Goal: Information Seeking & Learning: Learn about a topic

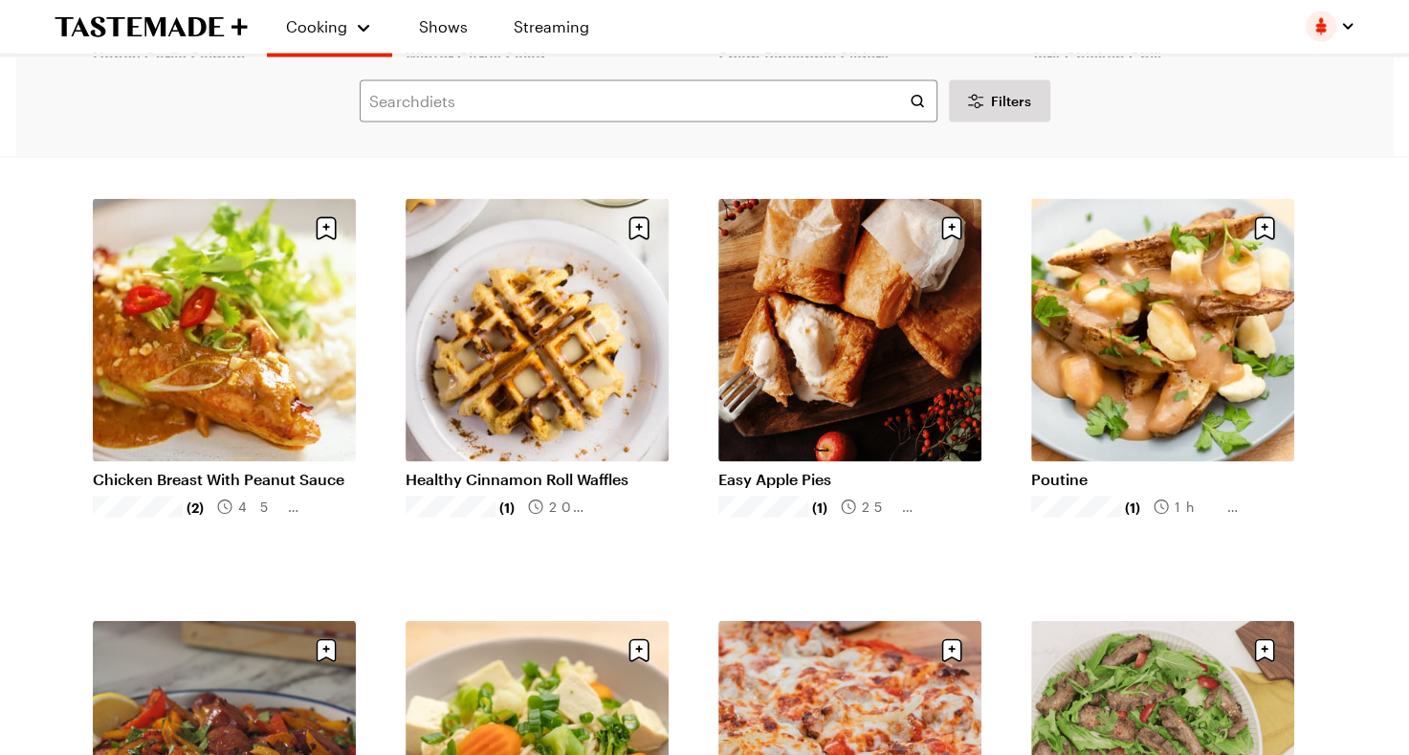
scroll to position [24943, 0]
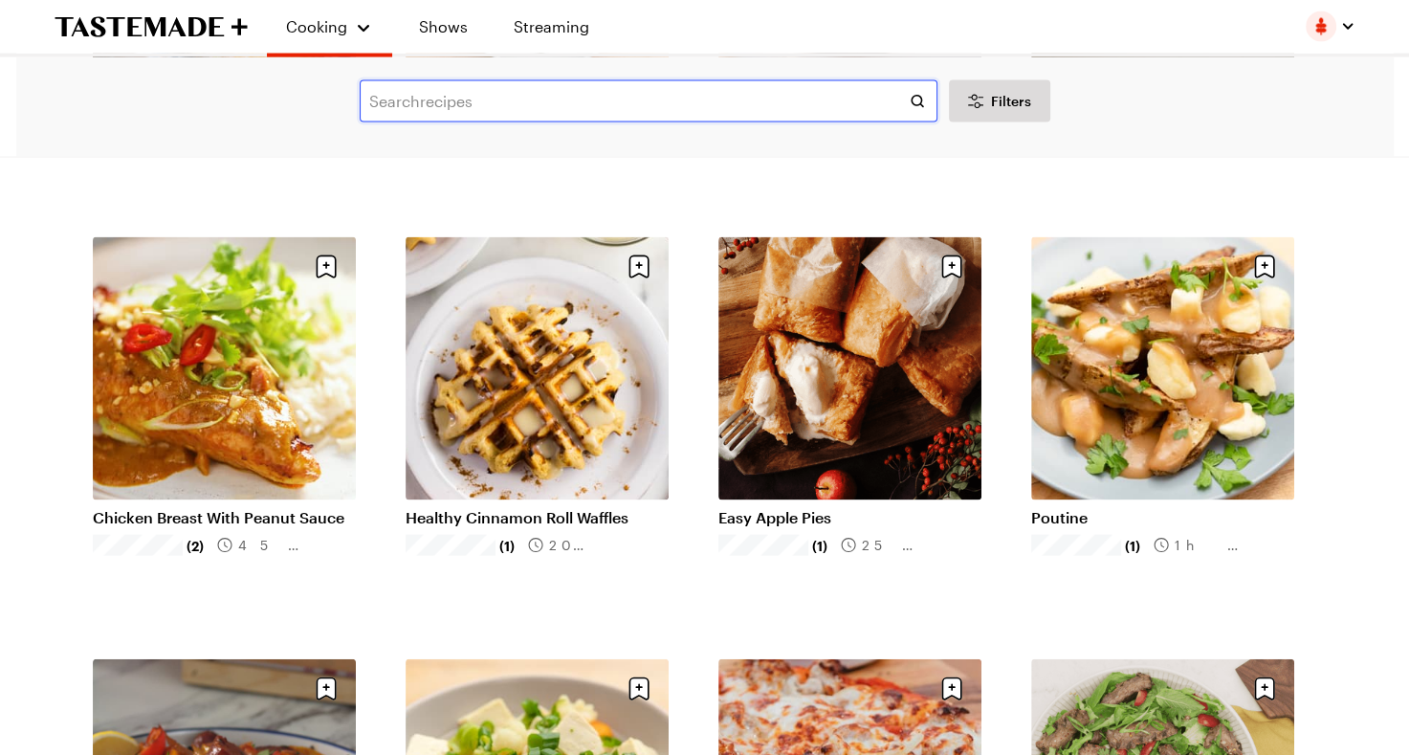
click at [473, 111] on input "text" at bounding box center [649, 101] width 578 height 42
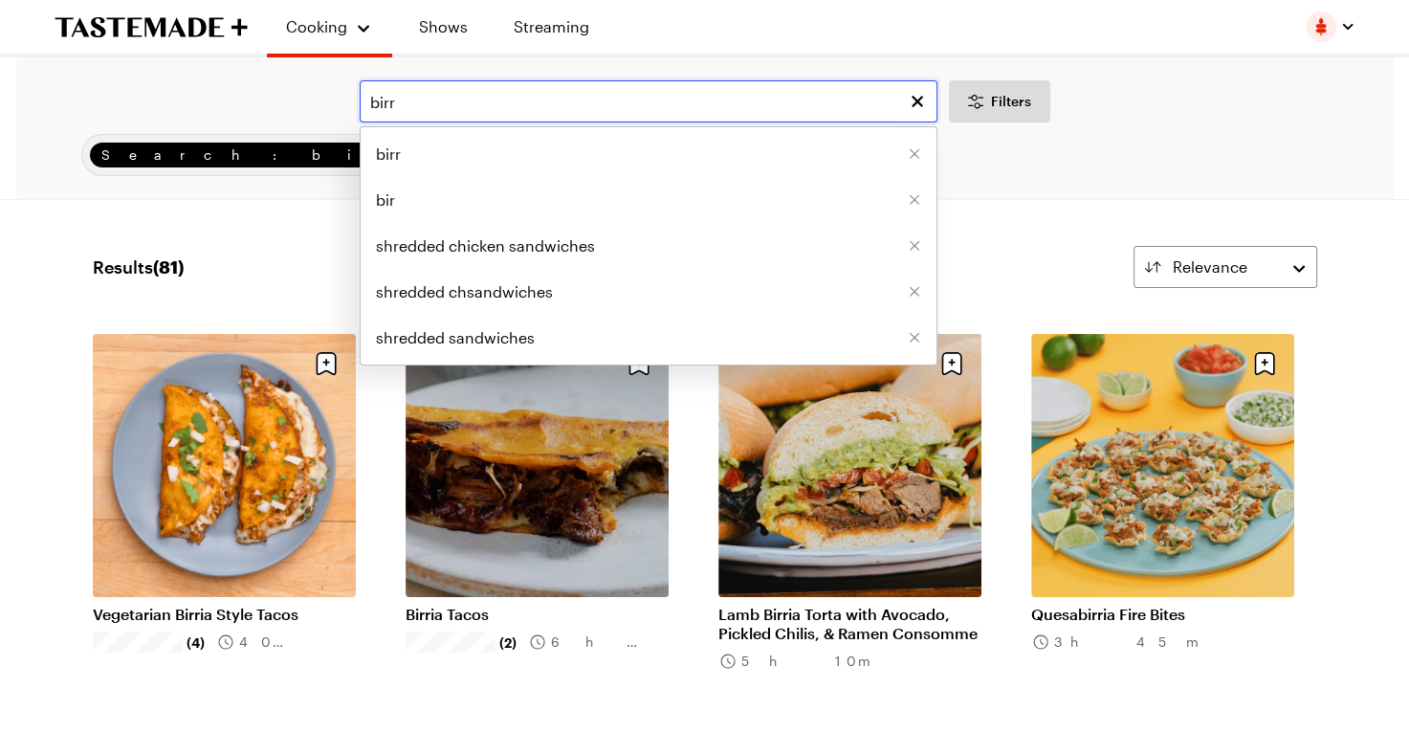
click at [473, 111] on input "birr" at bounding box center [649, 101] width 578 height 42
type input "birria"
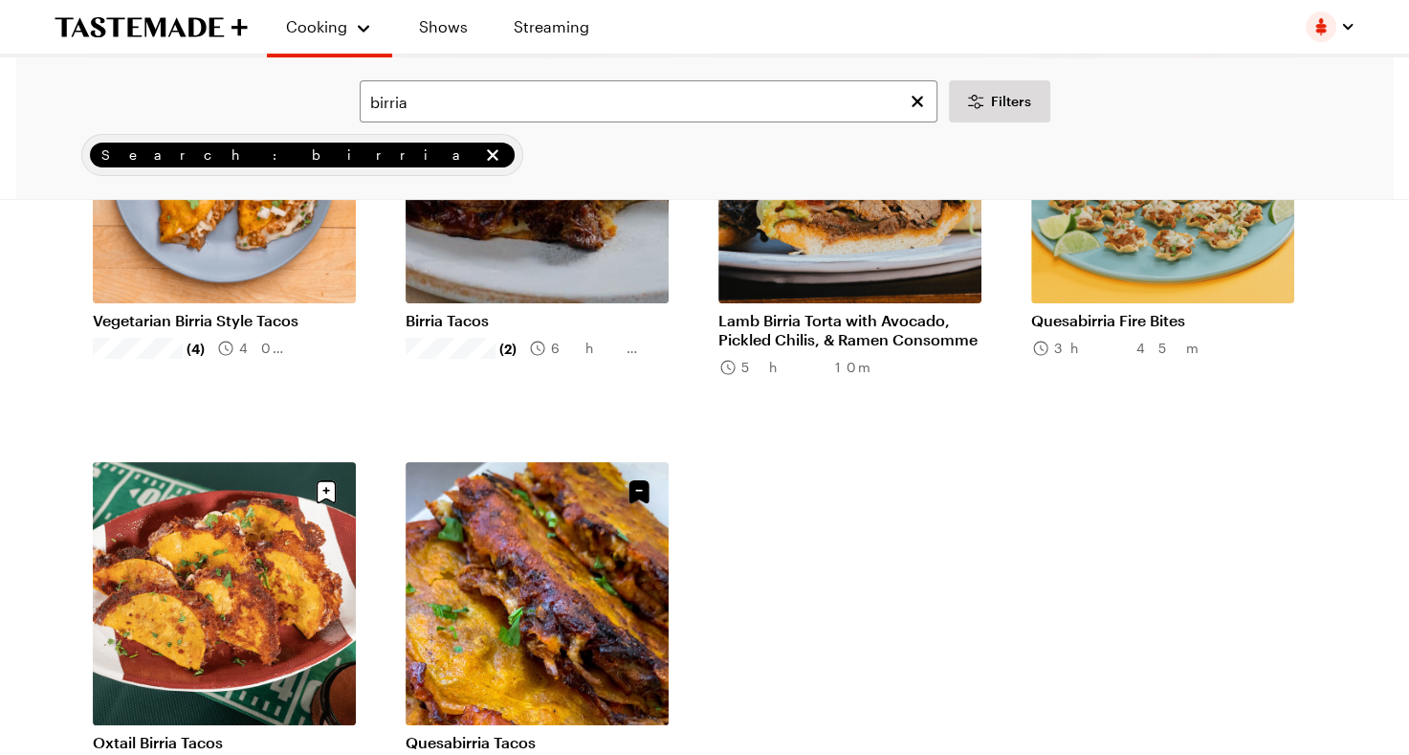
scroll to position [338, 0]
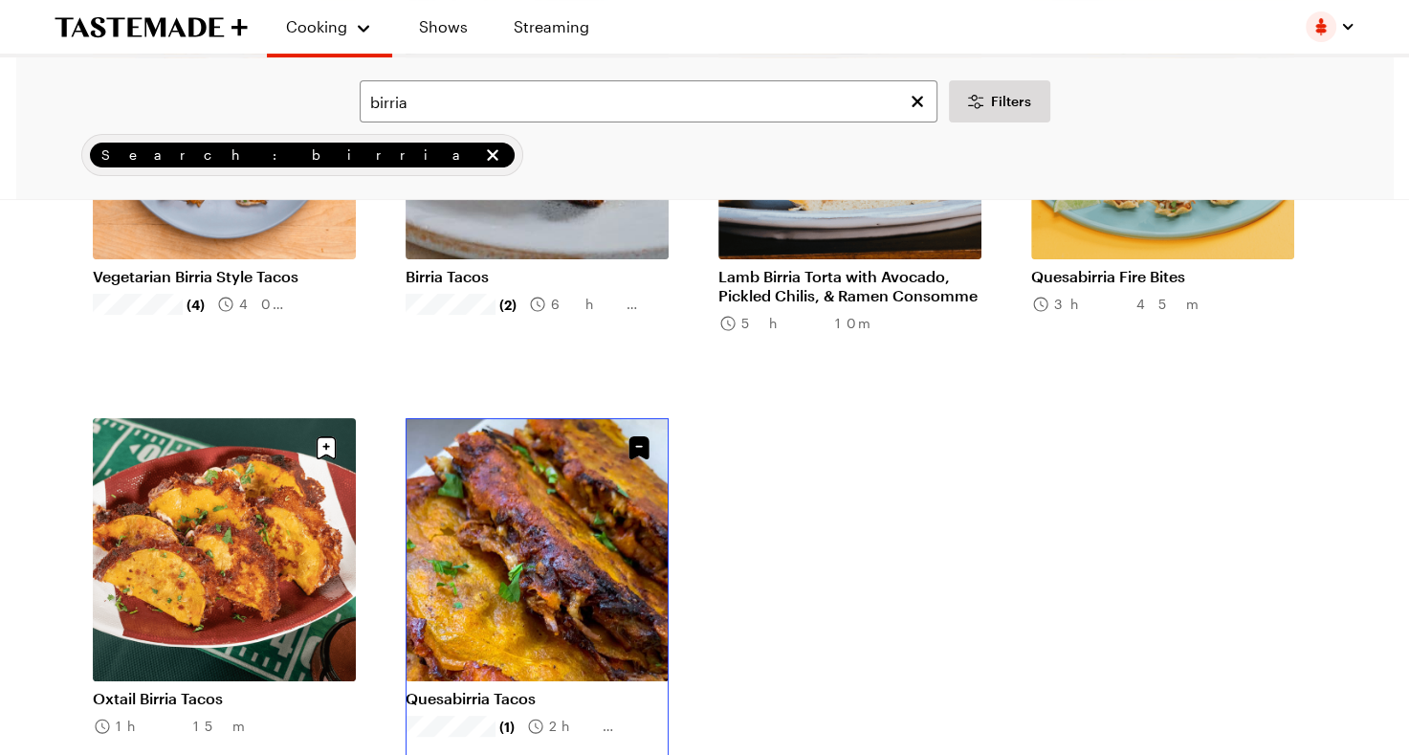
click at [528, 689] on link "Quesabirria Tacos" at bounding box center [537, 698] width 263 height 19
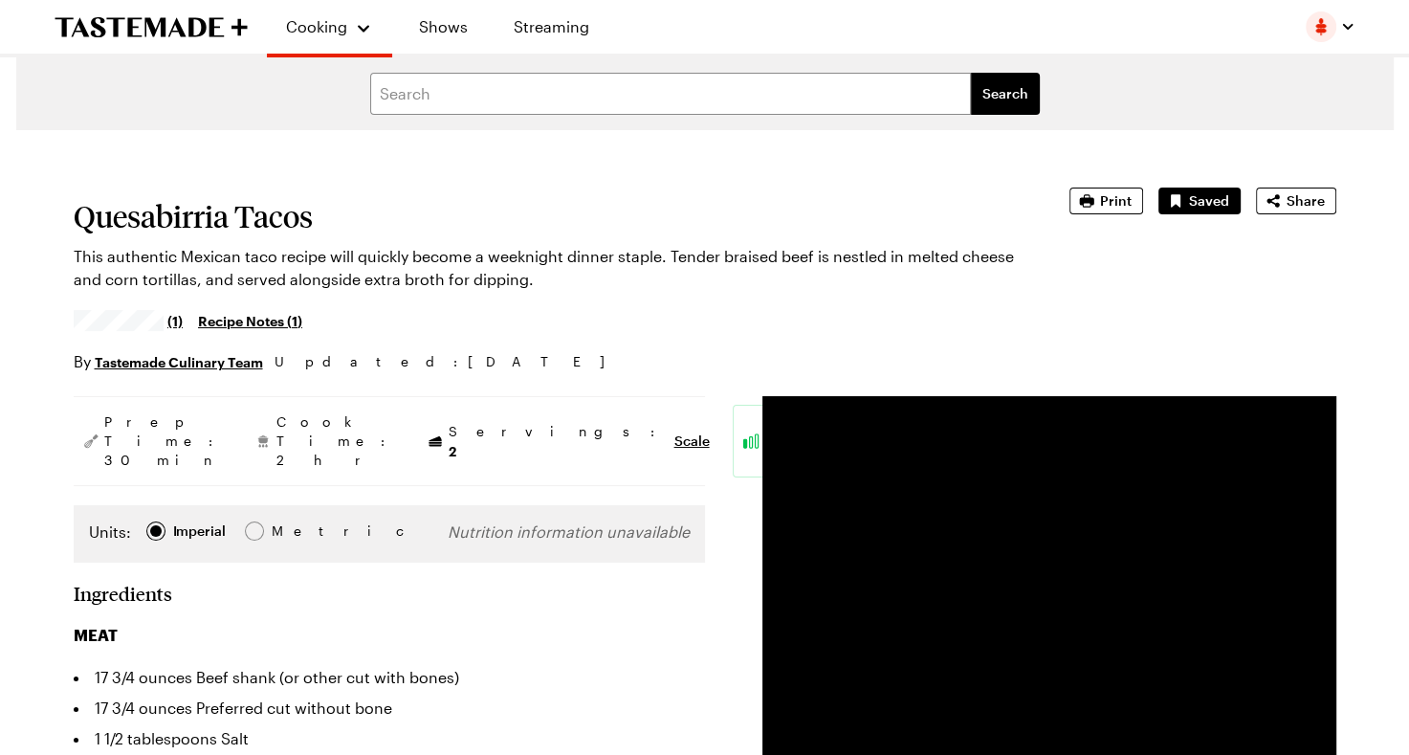
click at [528, 518] on div "Units: Imperial Imperial Metric Metric Nutrition information unavailable" at bounding box center [389, 533] width 631 height 57
type textarea "x"
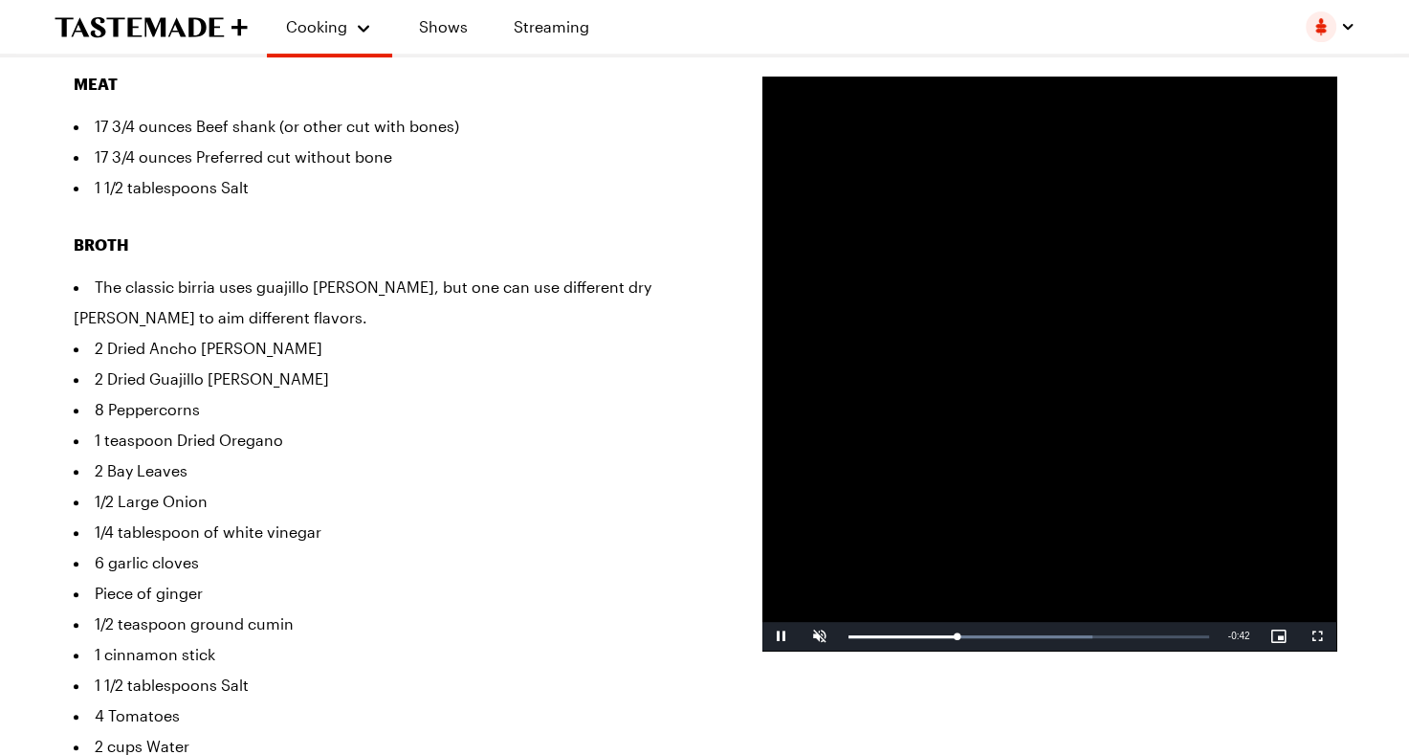
scroll to position [561, 0]
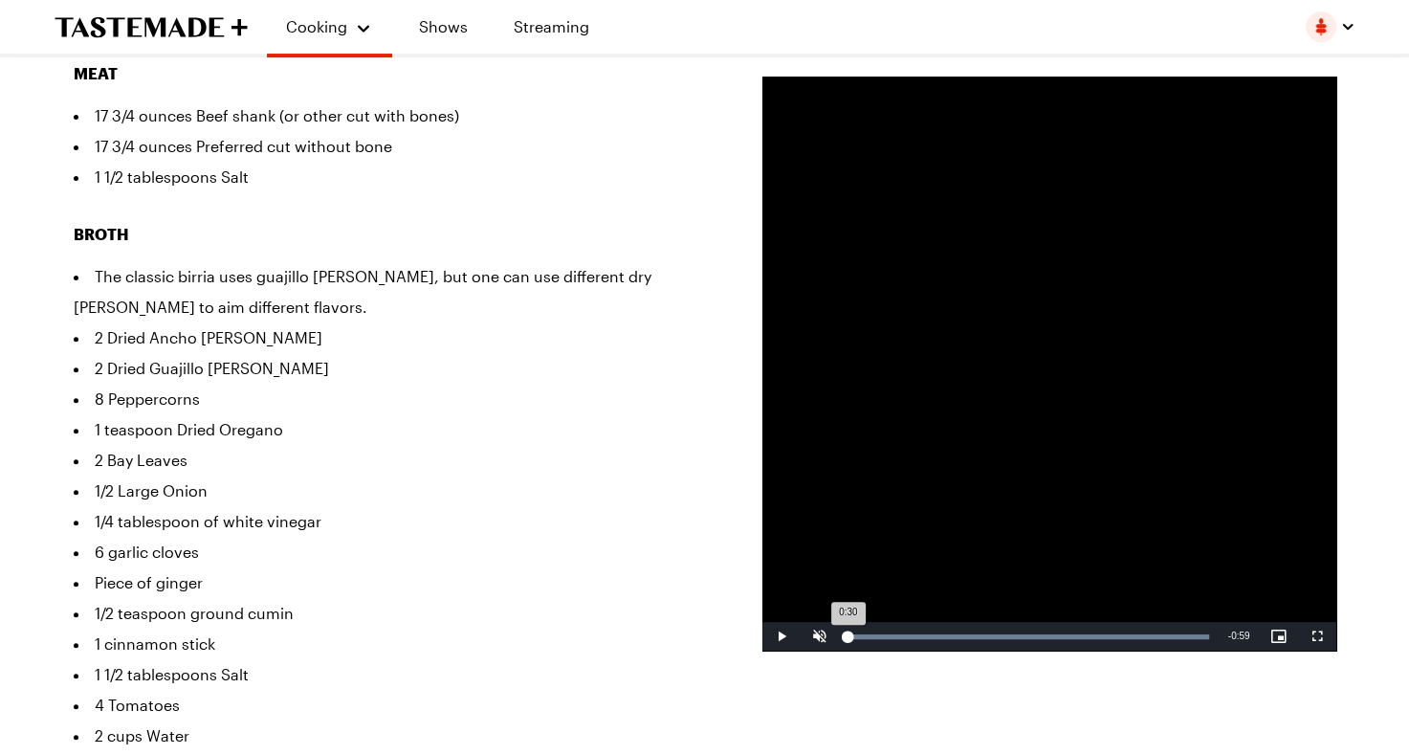
click at [848, 637] on div "Loaded : 100.00% 0:00 0:30" at bounding box center [1028, 636] width 361 height 5
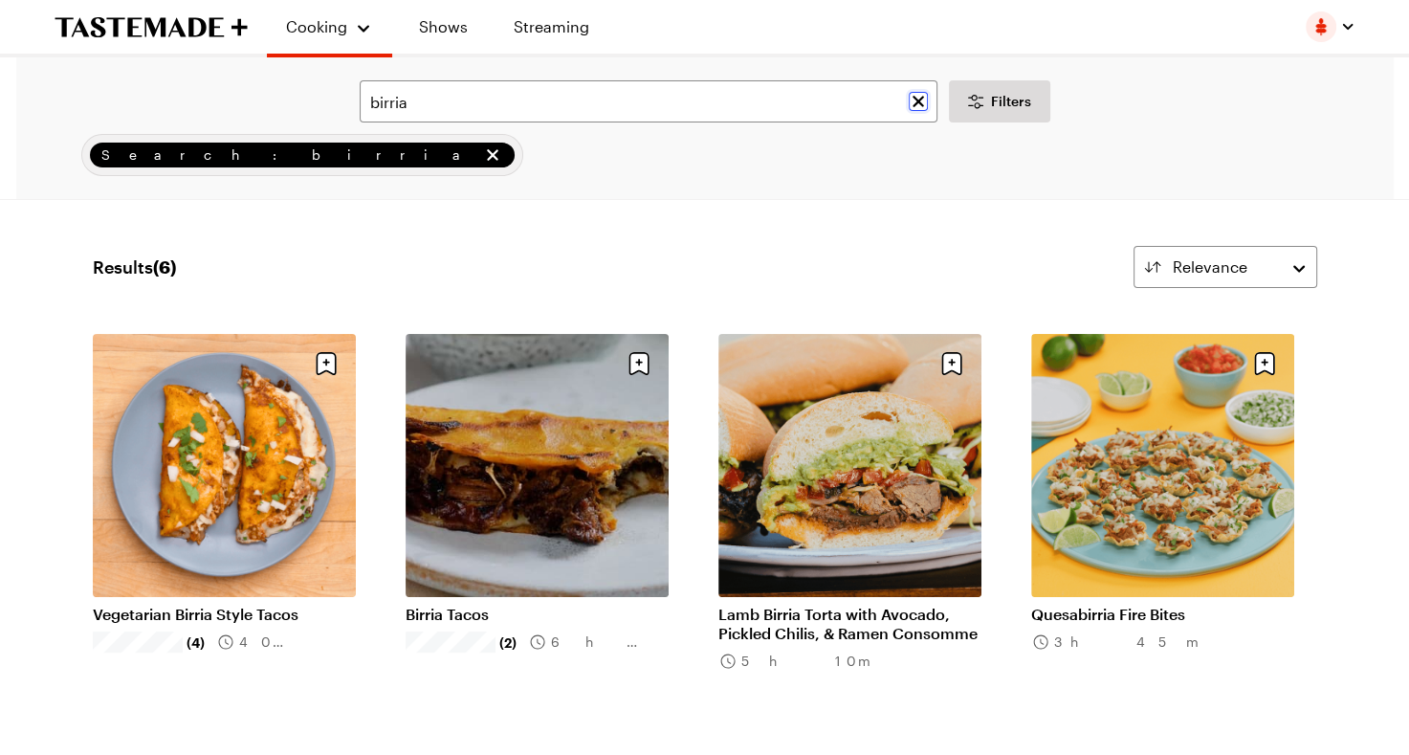
click at [911, 101] on icon "Clear search" at bounding box center [918, 101] width 19 height 19
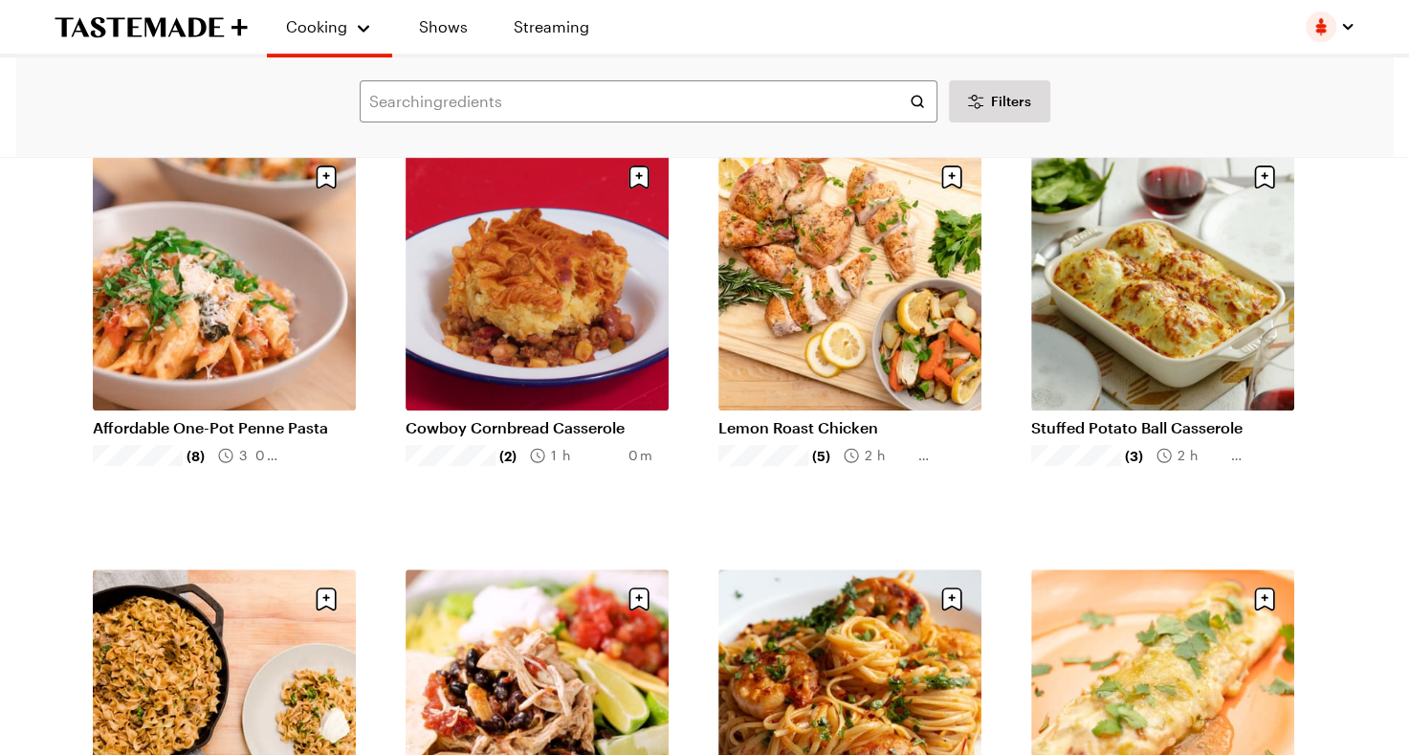
scroll to position [659, 0]
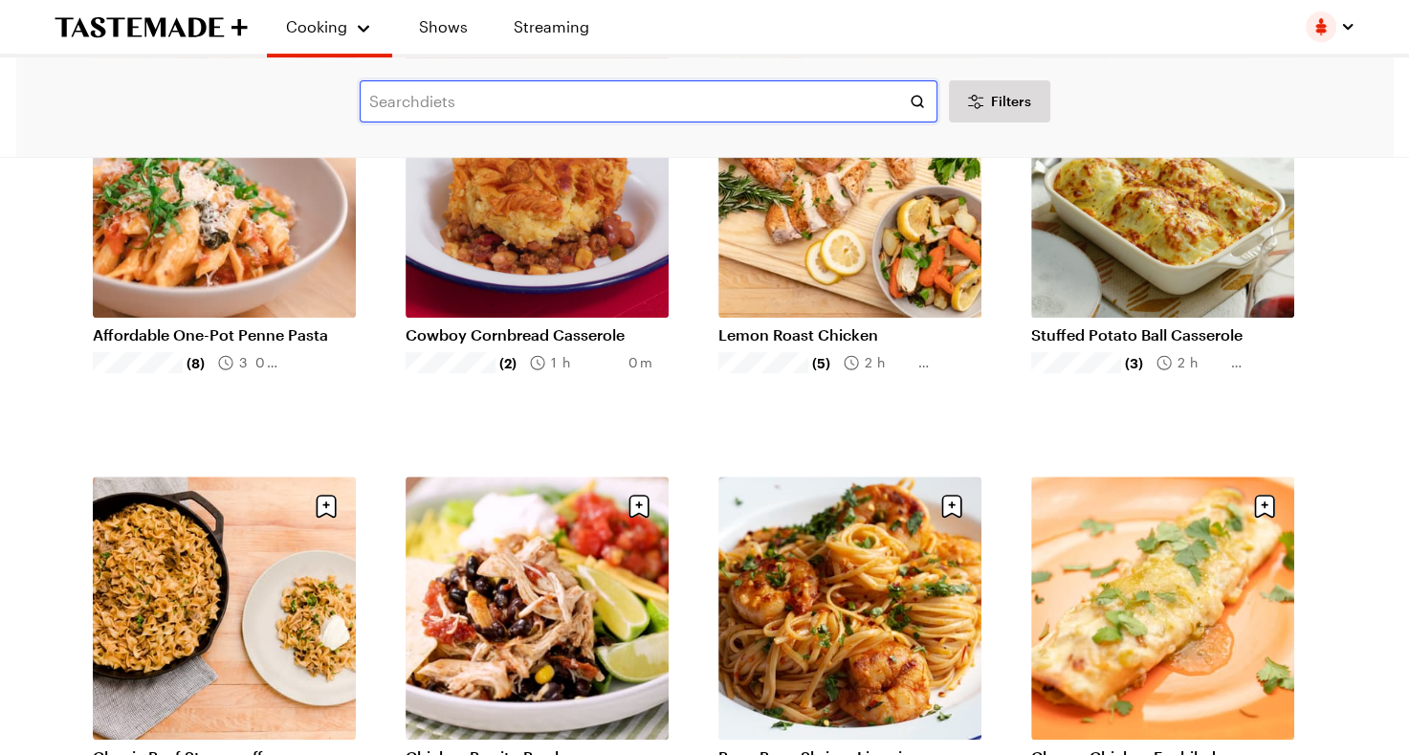
click at [511, 99] on input "text" at bounding box center [649, 101] width 578 height 42
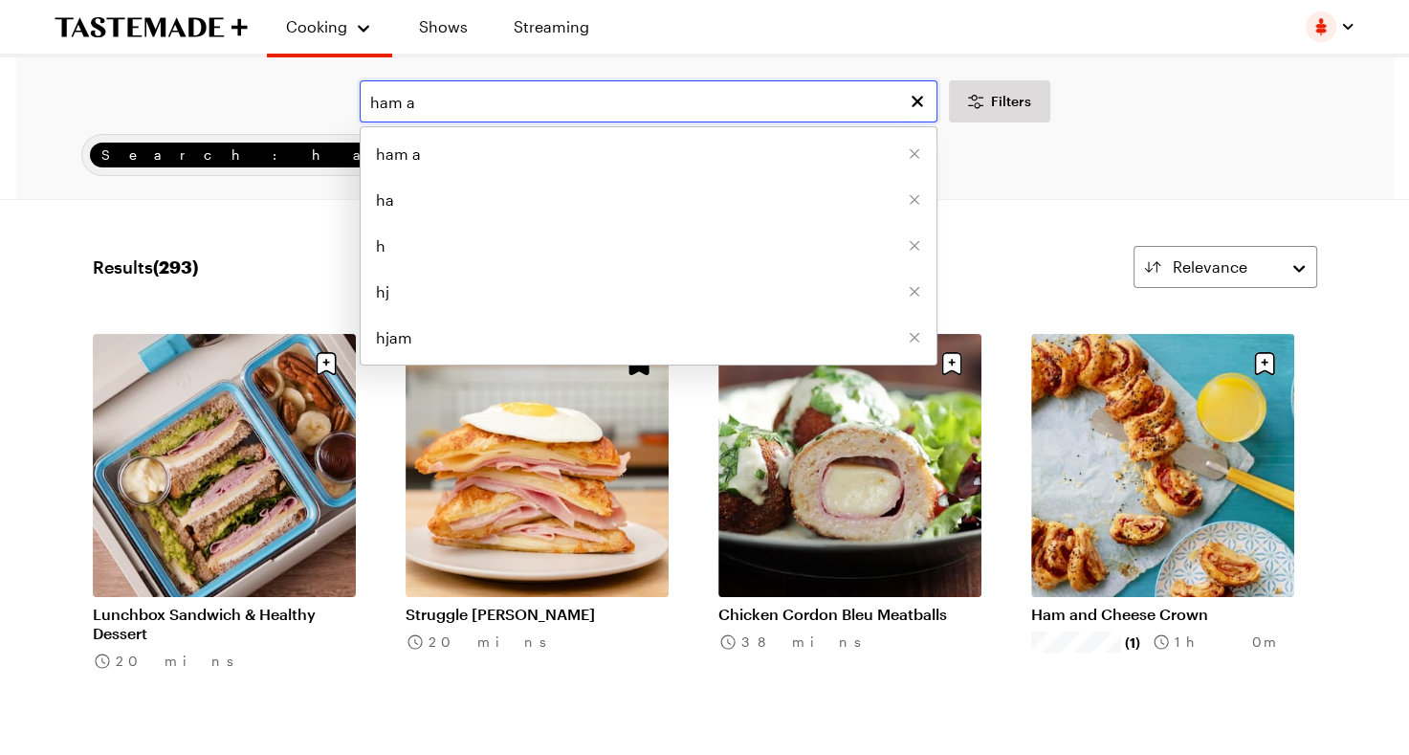
type input "ham a"
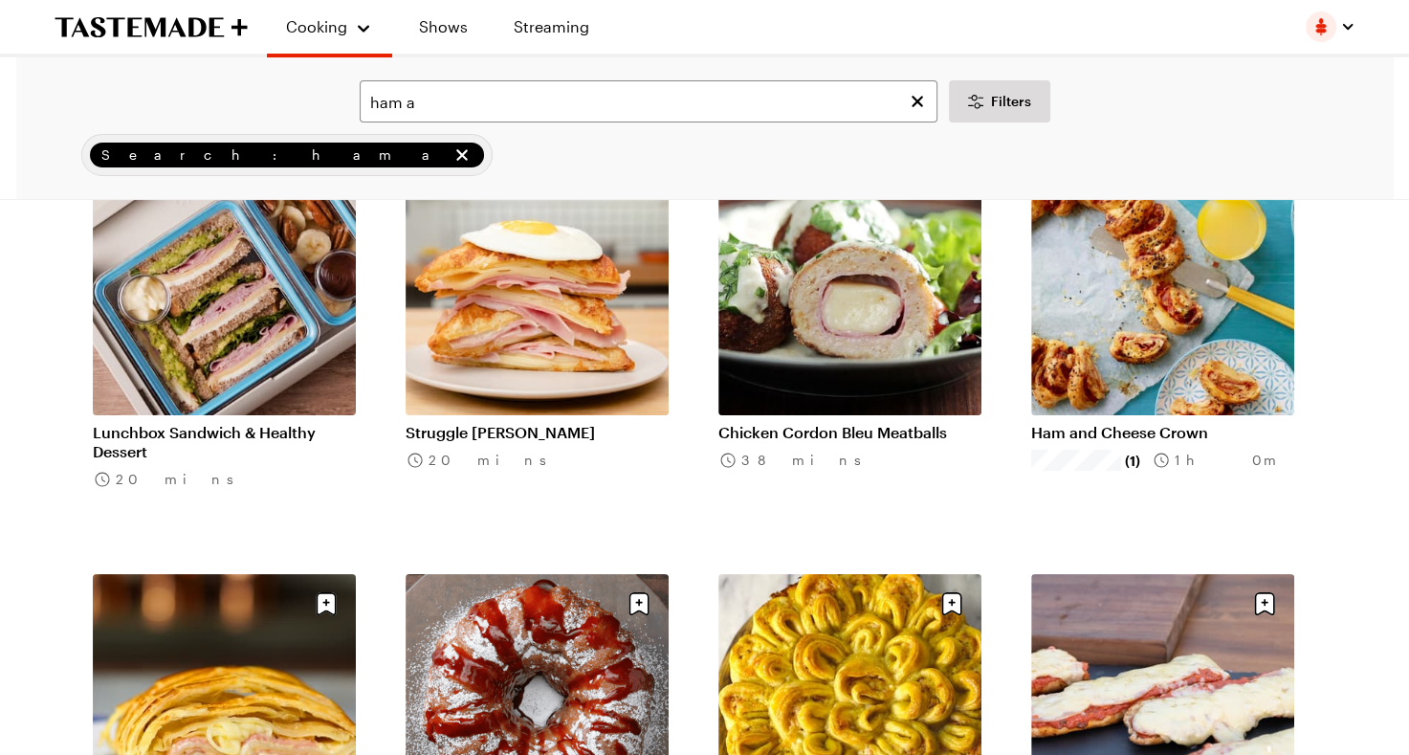
scroll to position [120, 0]
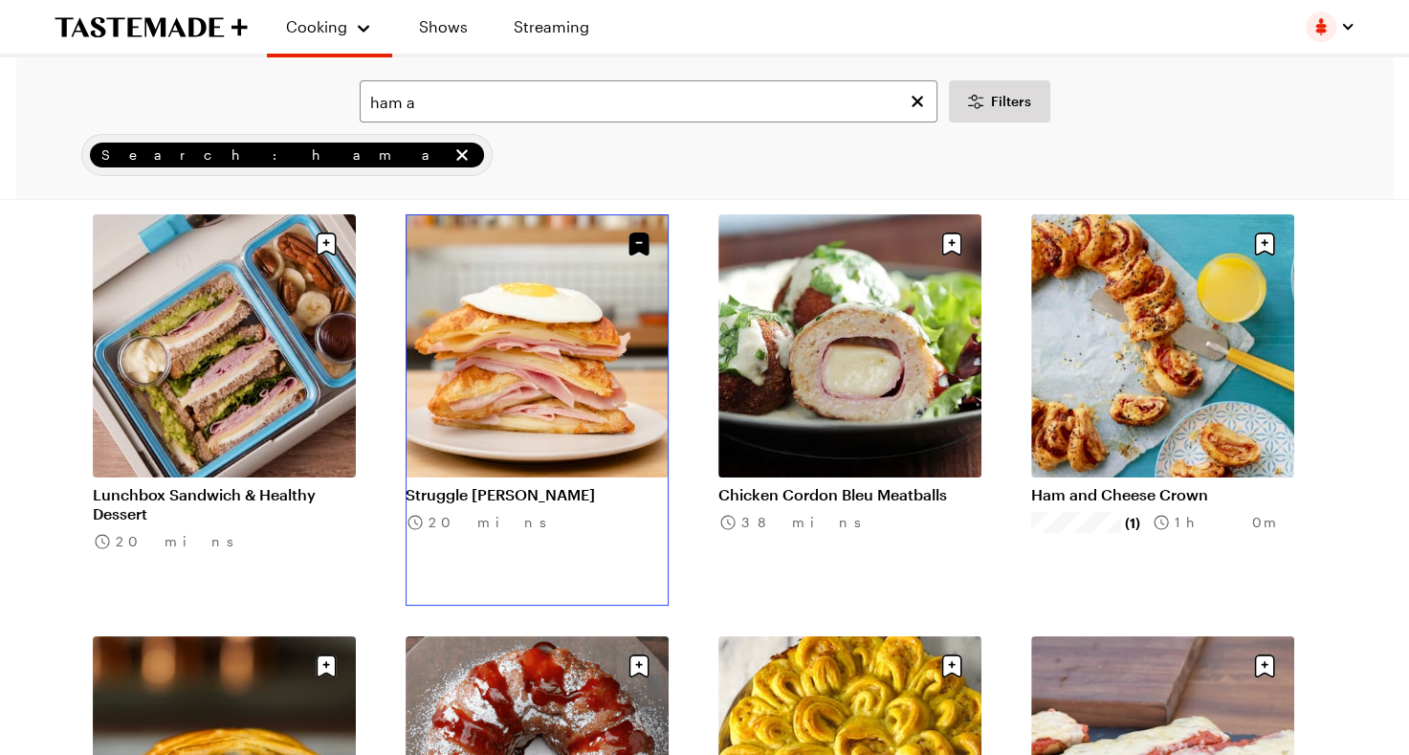
click at [576, 485] on link "Struggle [PERSON_NAME]" at bounding box center [537, 494] width 263 height 19
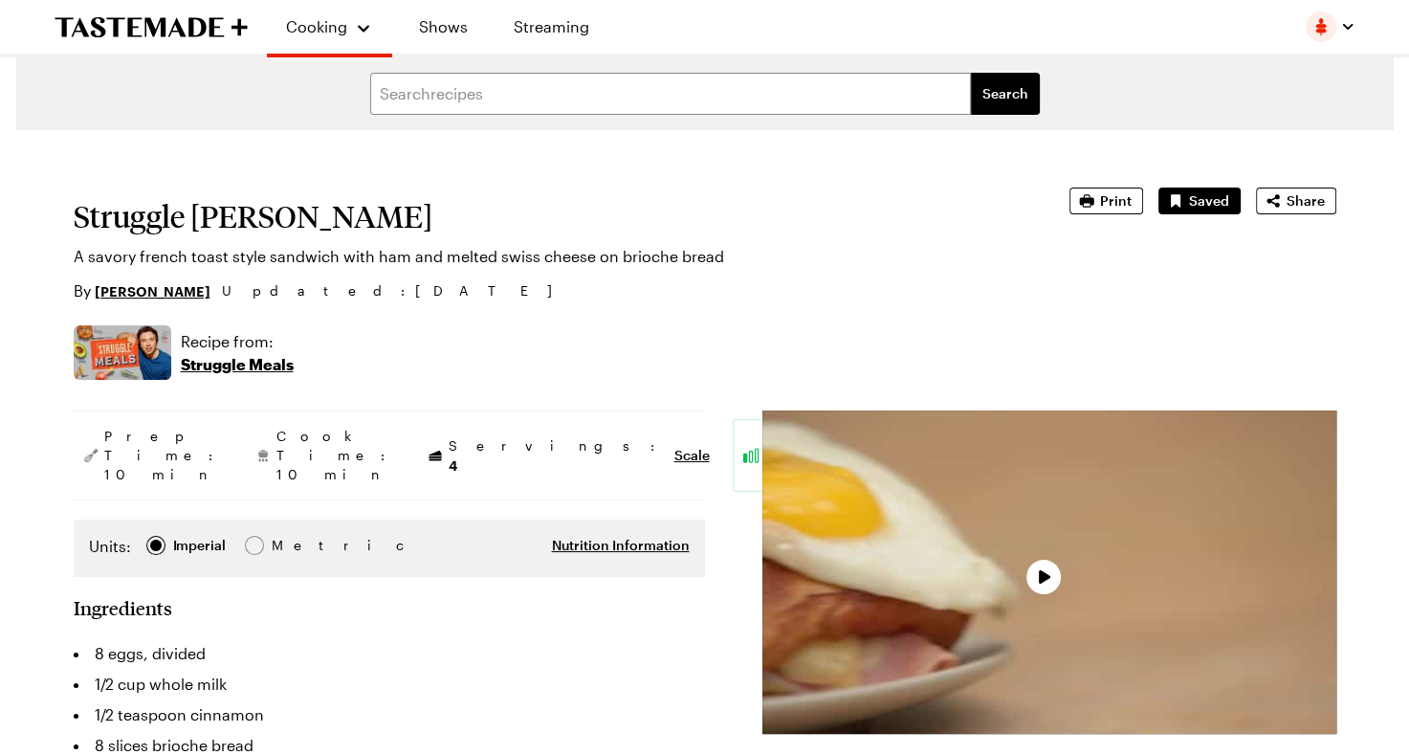
type textarea "x"
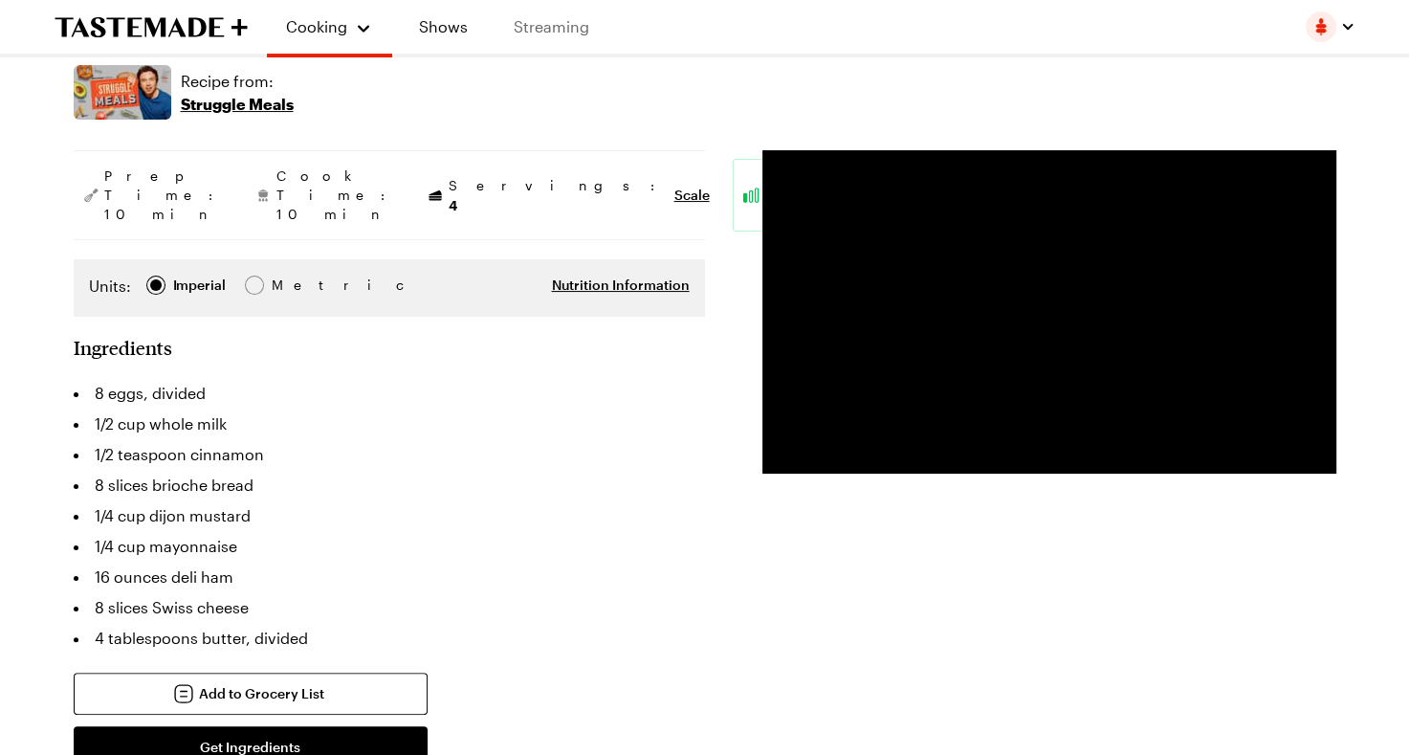
scroll to position [119, 0]
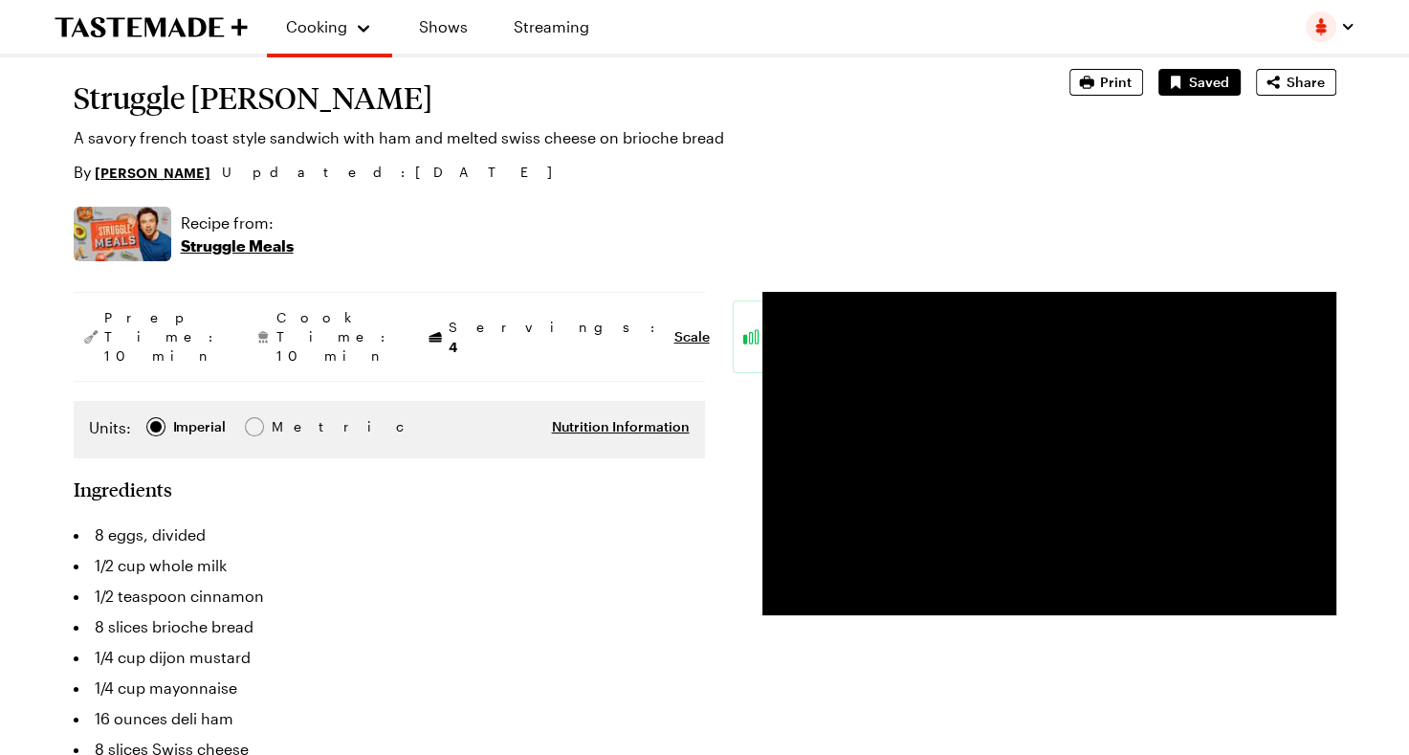
click at [694, 170] on div "By [PERSON_NAME] Updated : [DATE]" at bounding box center [545, 172] width 942 height 23
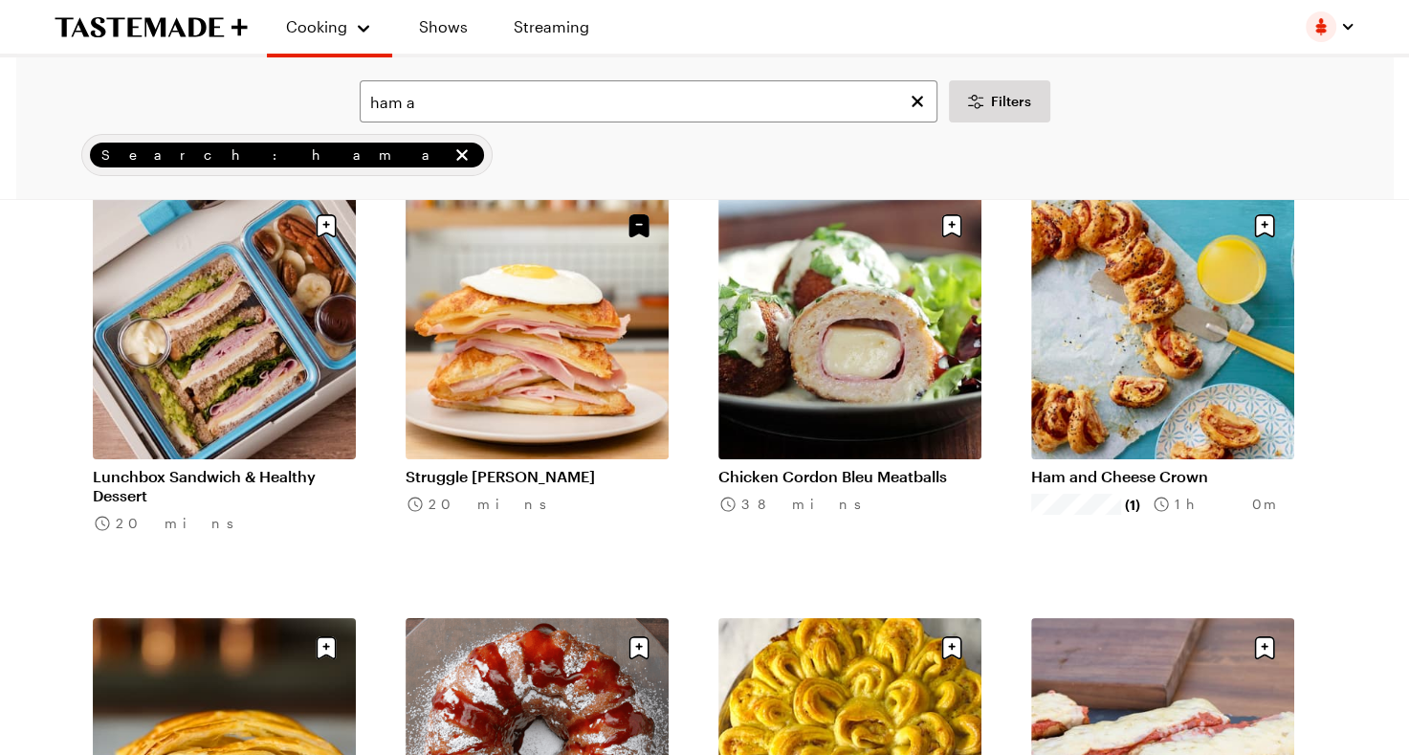
scroll to position [158, 0]
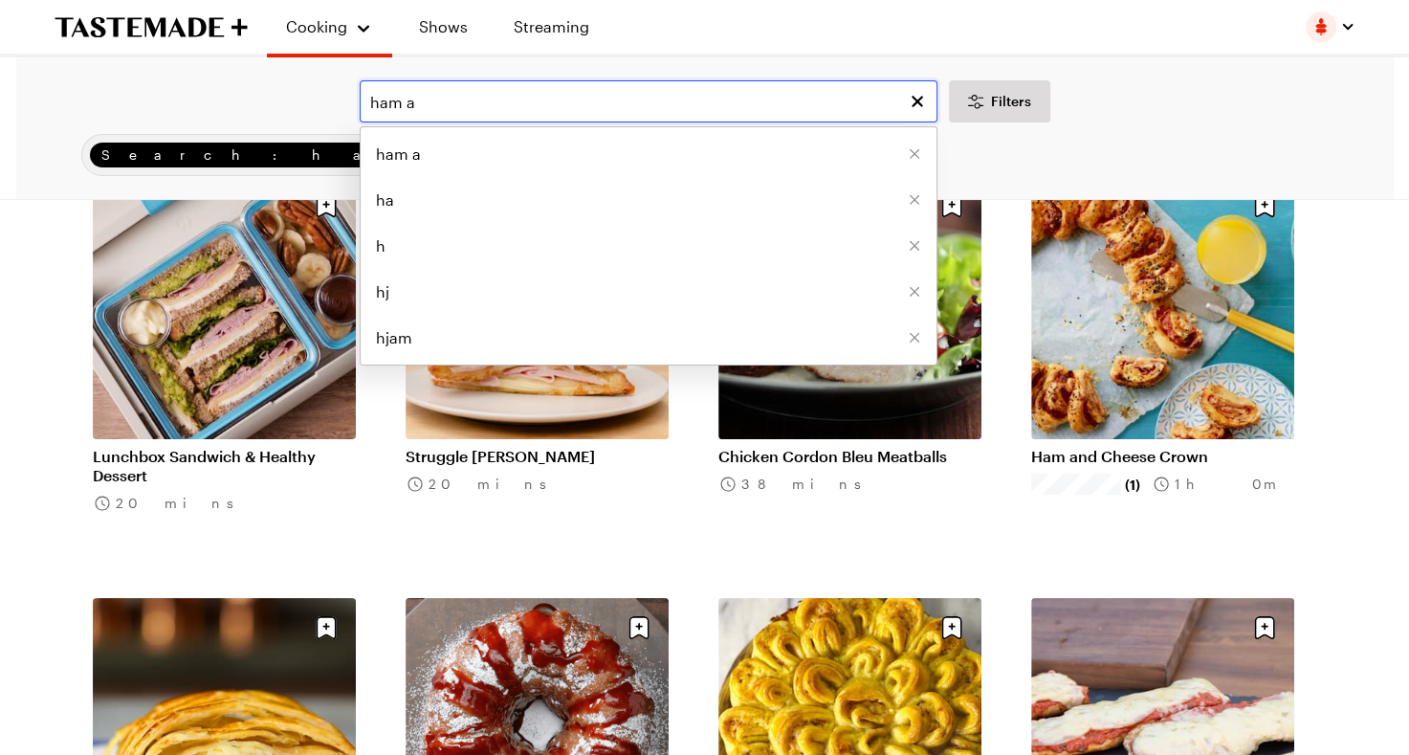
drag, startPoint x: 609, startPoint y: 102, endPoint x: 279, endPoint y: 140, distance: 332.1
click at [279, 140] on div "ham a ham a ha h hj hjam Filters Search: ham a Search" at bounding box center [704, 128] width 1377 height 142
type input "crockpot"
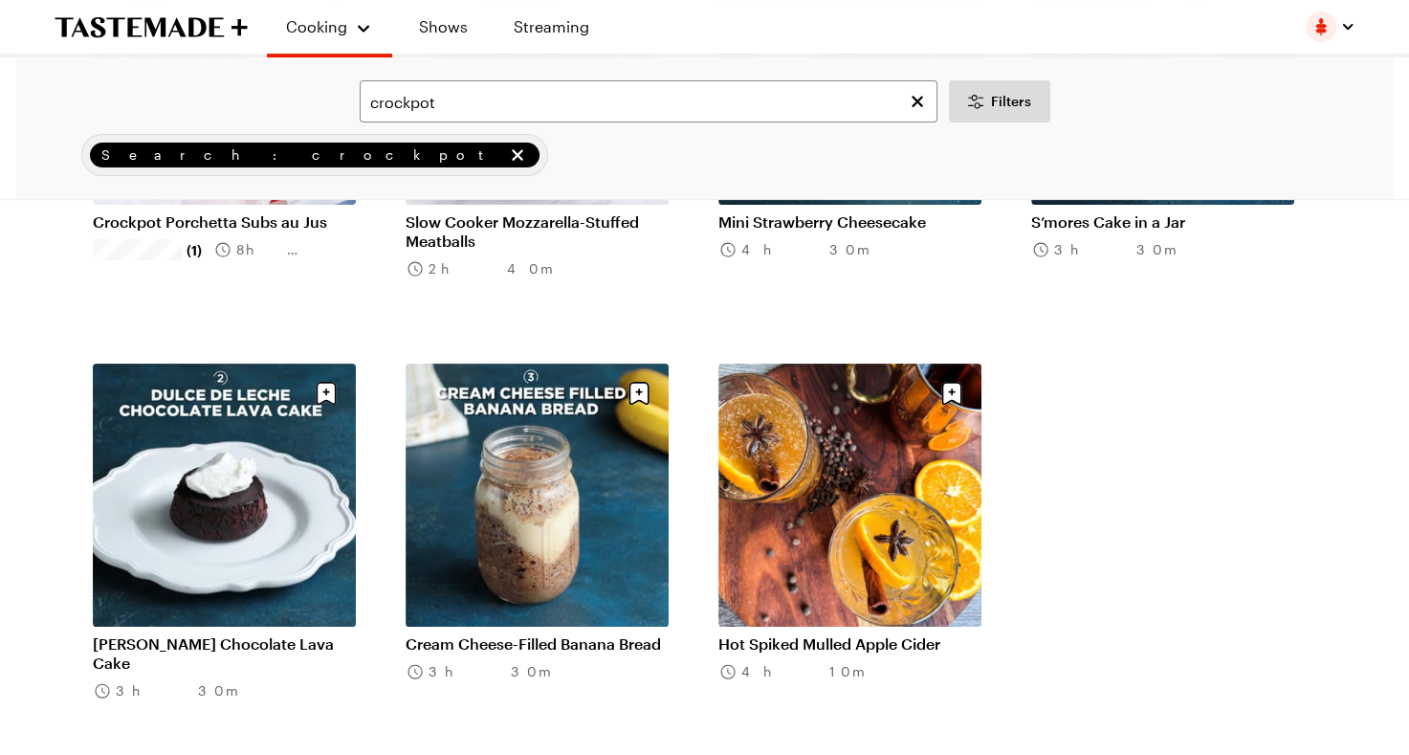
scroll to position [387, 0]
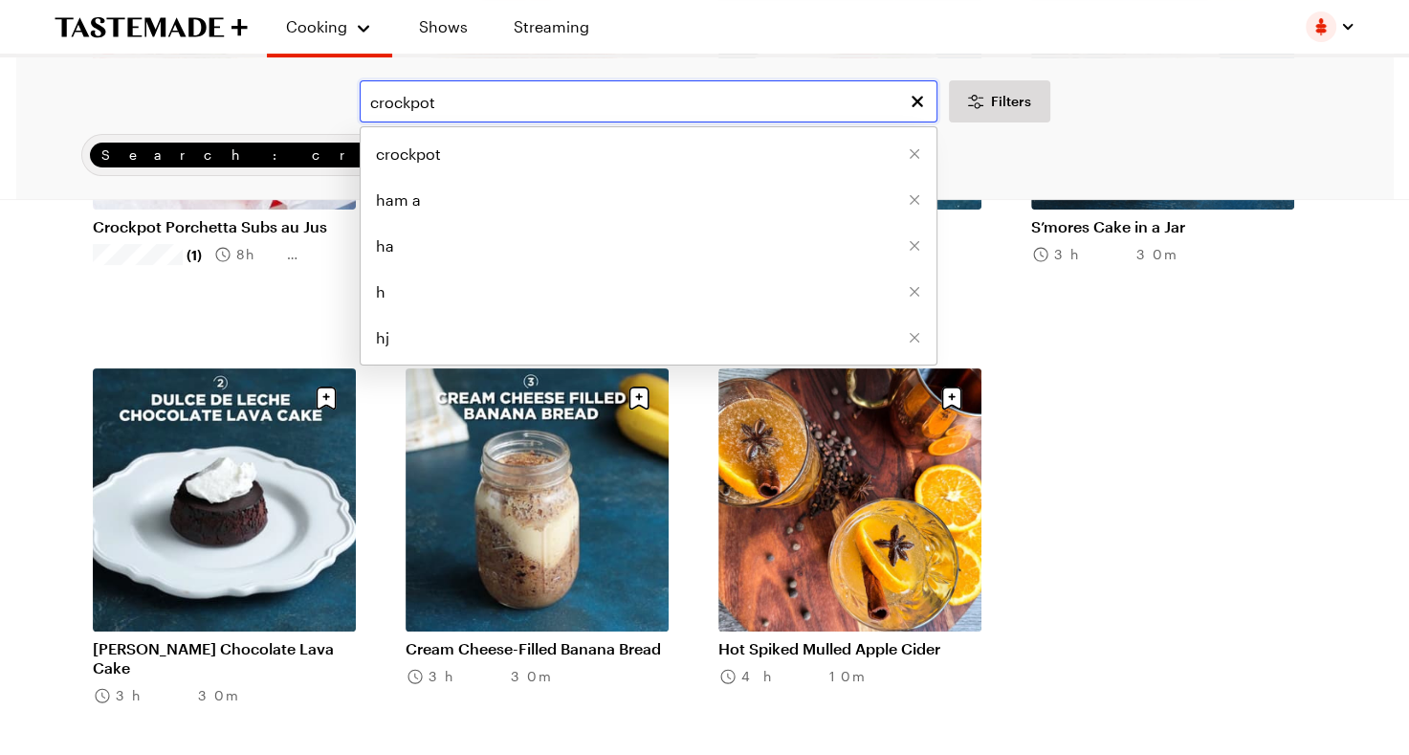
click at [547, 96] on input "crockpot" at bounding box center [649, 101] width 578 height 42
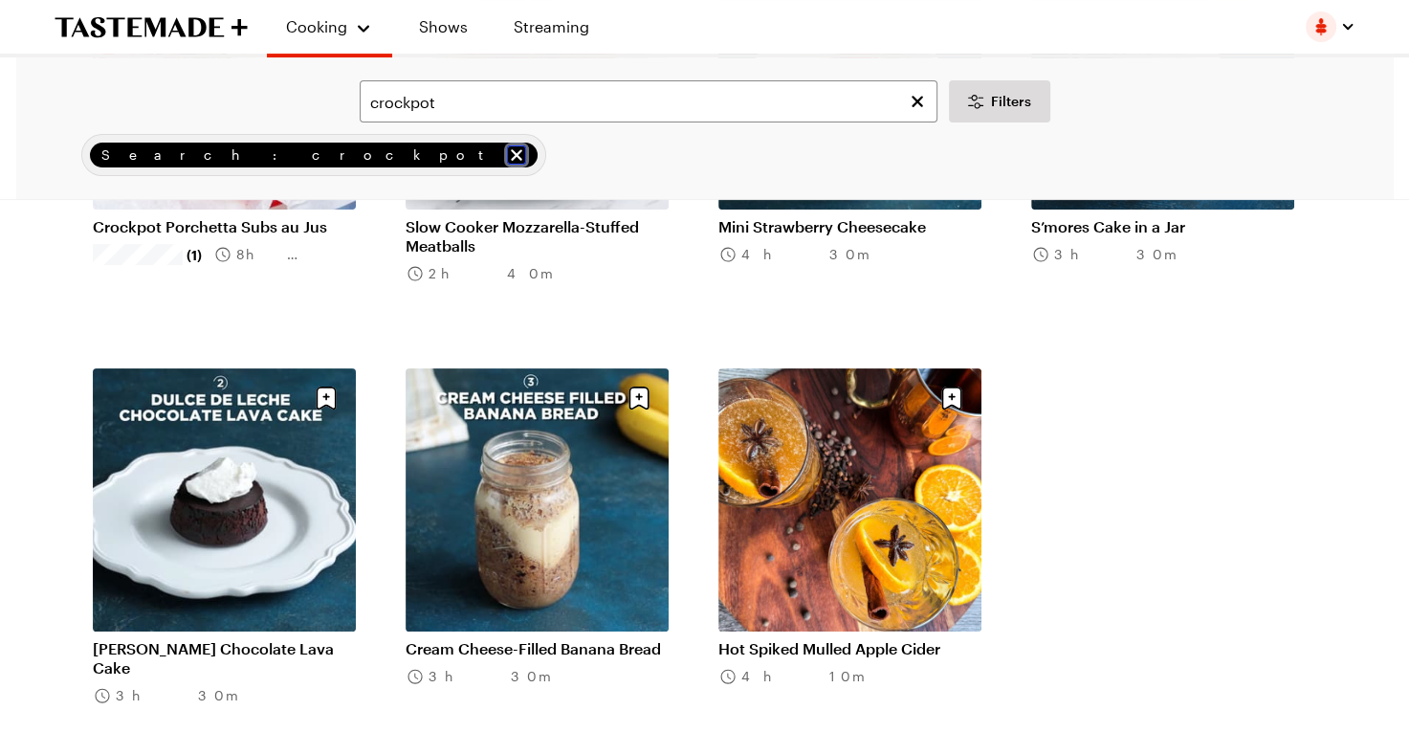
click at [507, 158] on icon "remove Search: crockpot" at bounding box center [516, 154] width 19 height 19
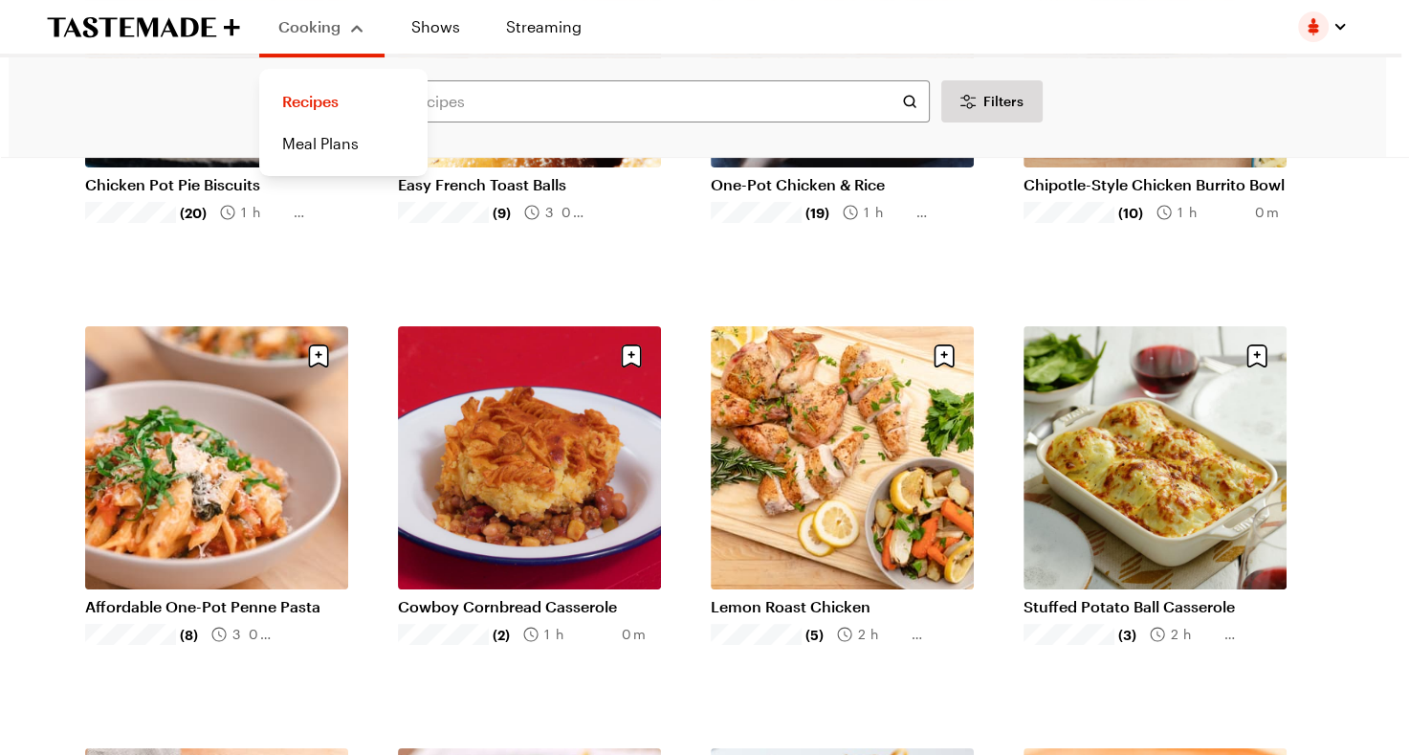
click at [334, 41] on button "Cooking" at bounding box center [321, 27] width 87 height 38
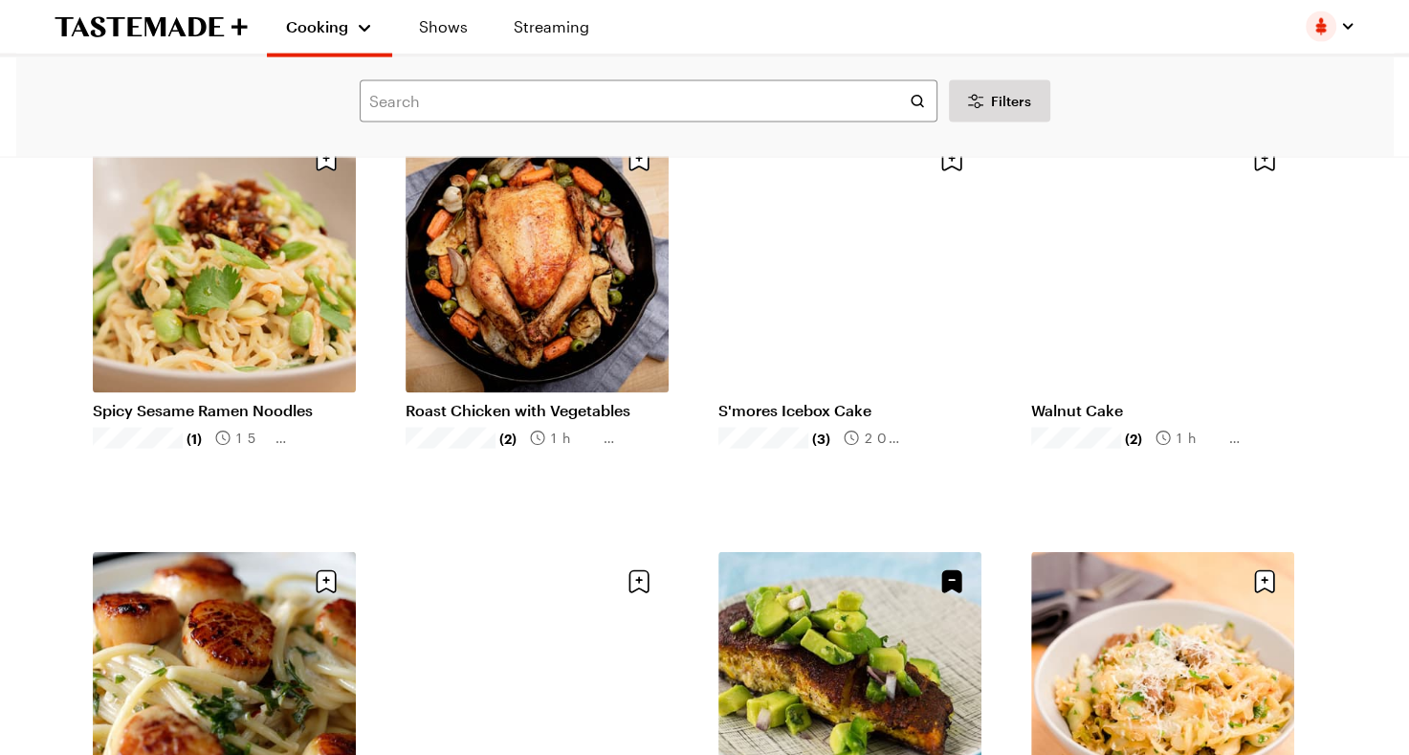
scroll to position [4112, 0]
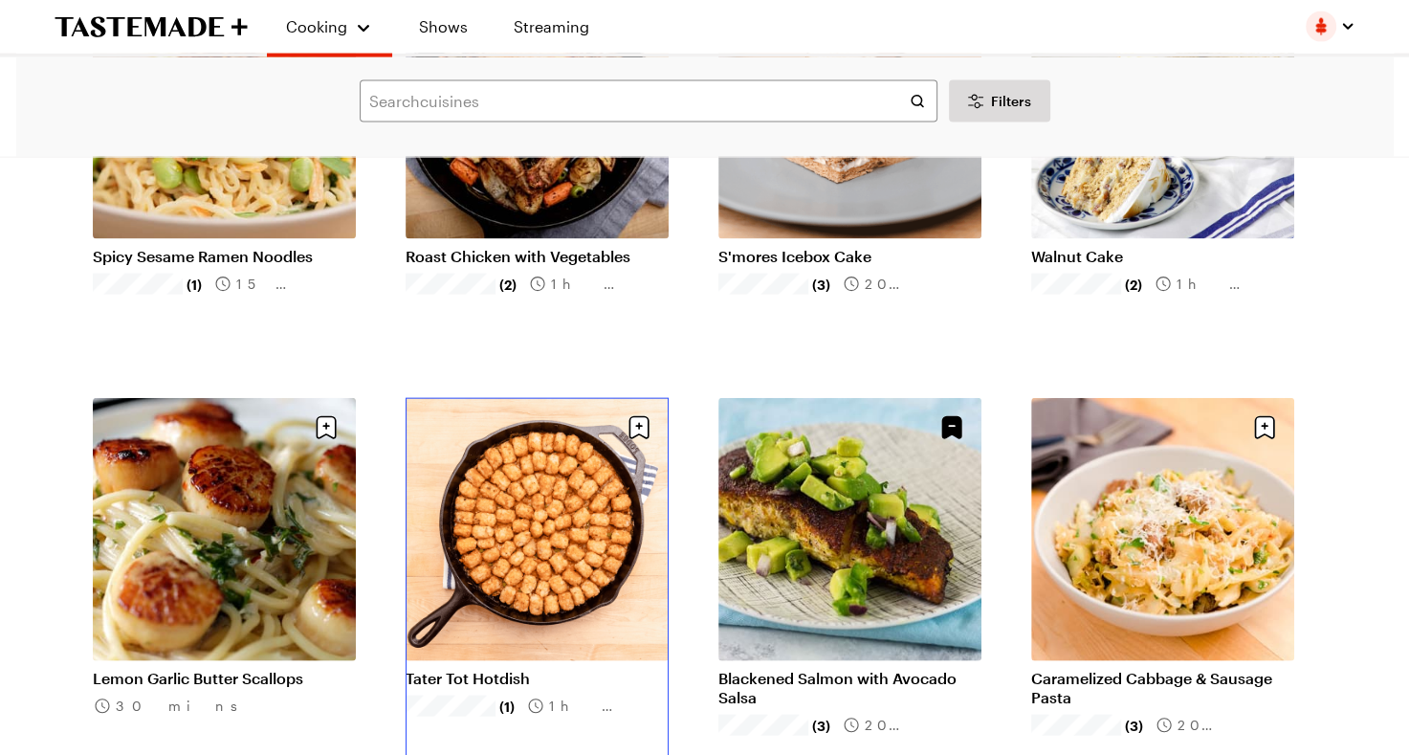
click at [551, 669] on link "Tater Tot Hotdish" at bounding box center [537, 678] width 263 height 19
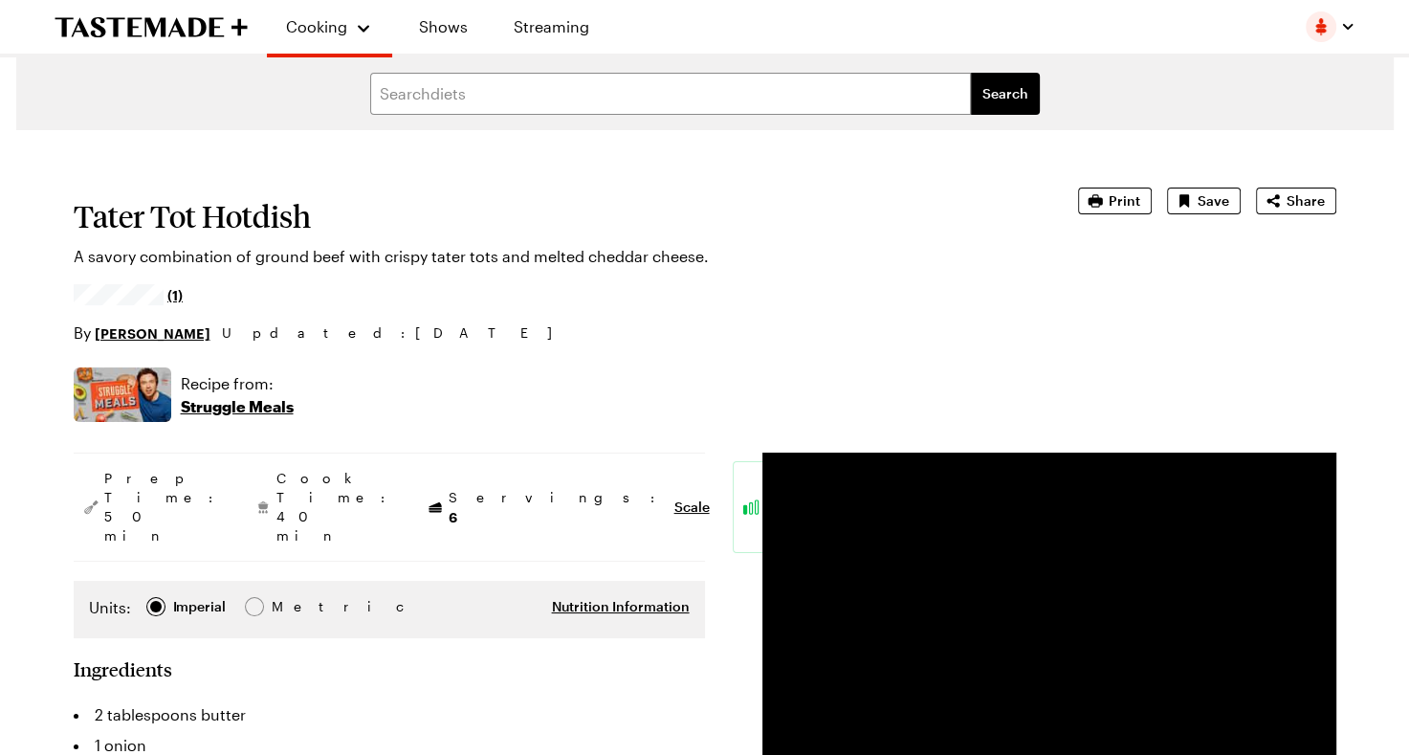
type textarea "x"
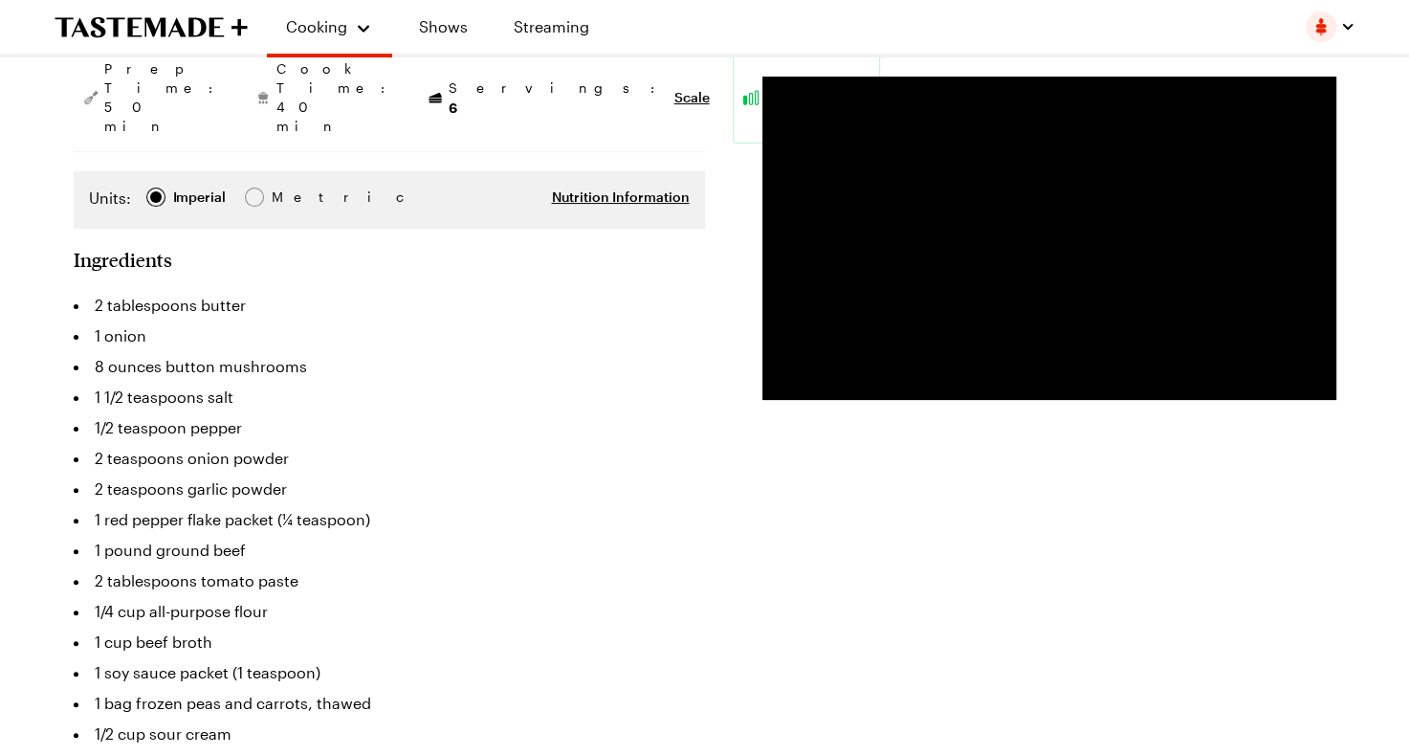
scroll to position [428, 0]
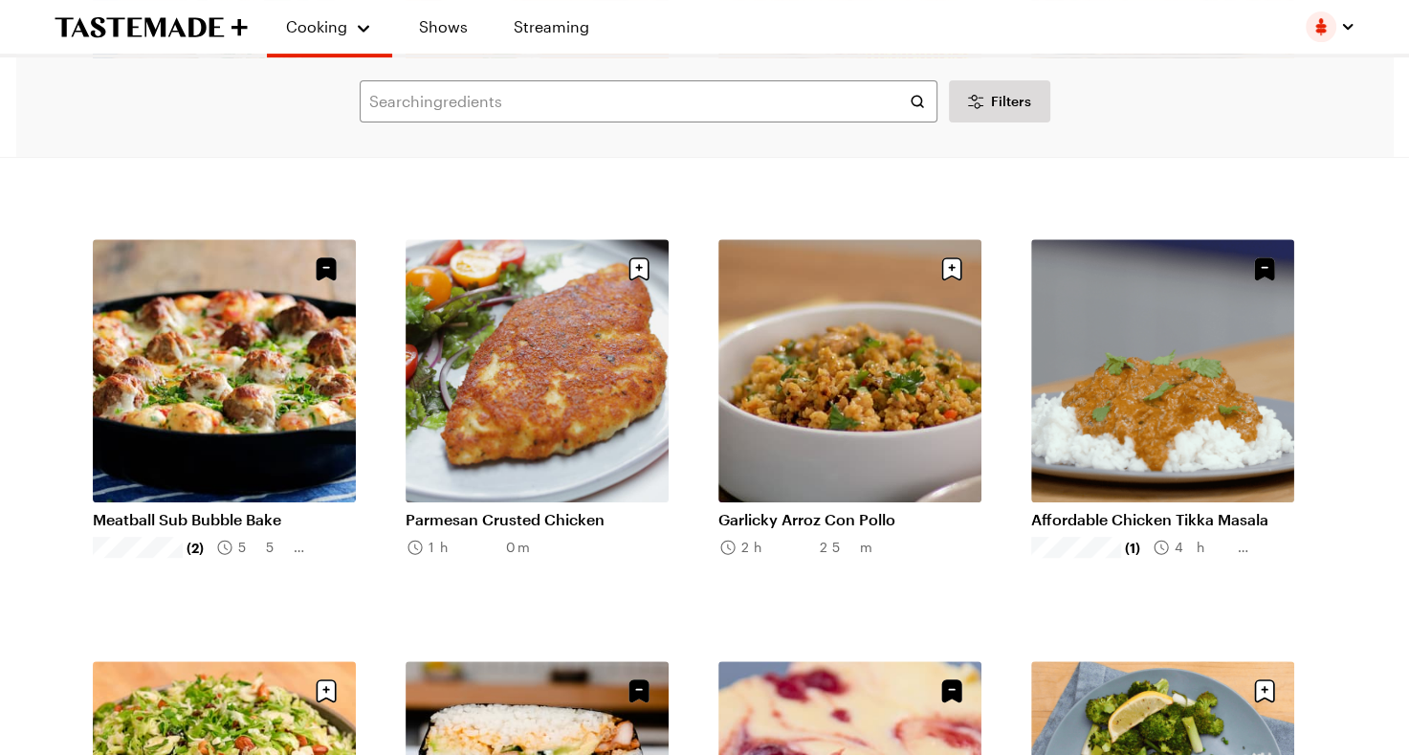
scroll to position [7772, 0]
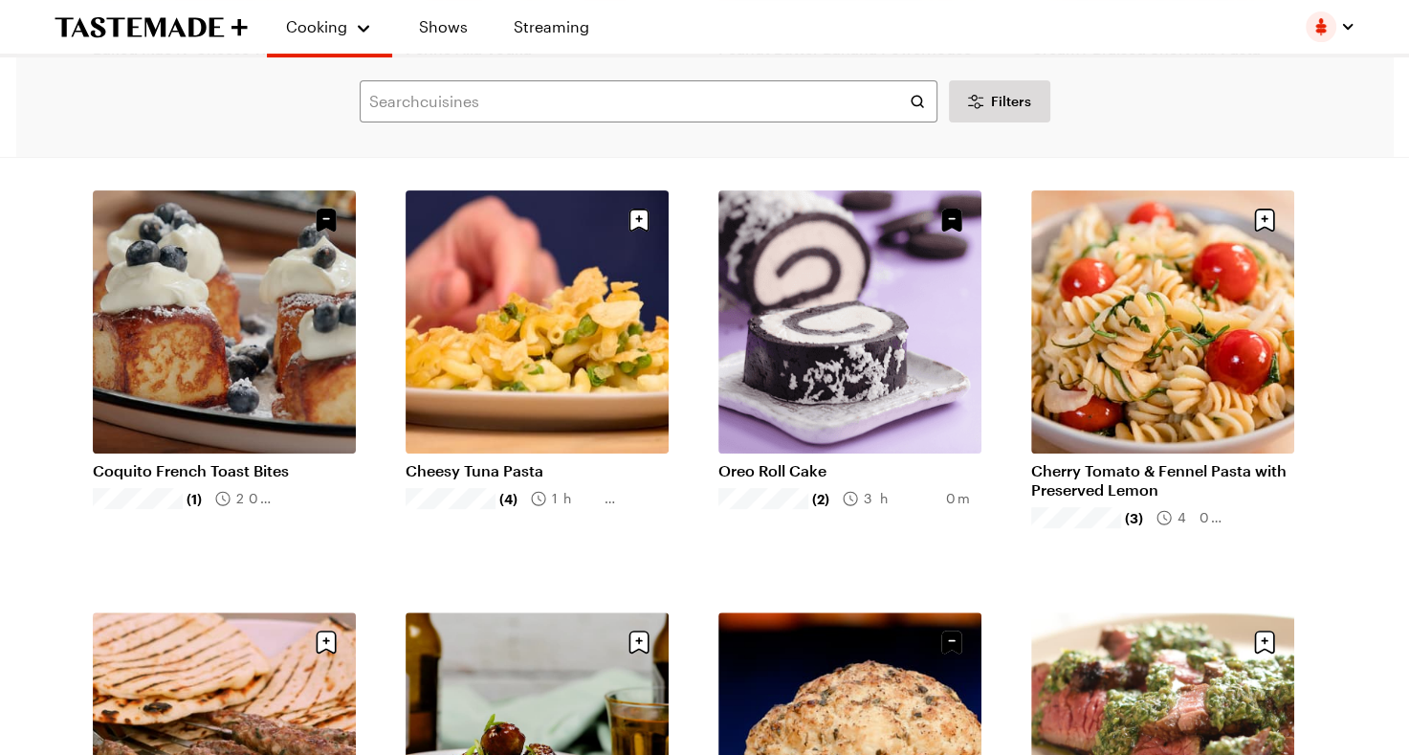
scroll to position [14601, 0]
